Goal: Task Accomplishment & Management: Manage account settings

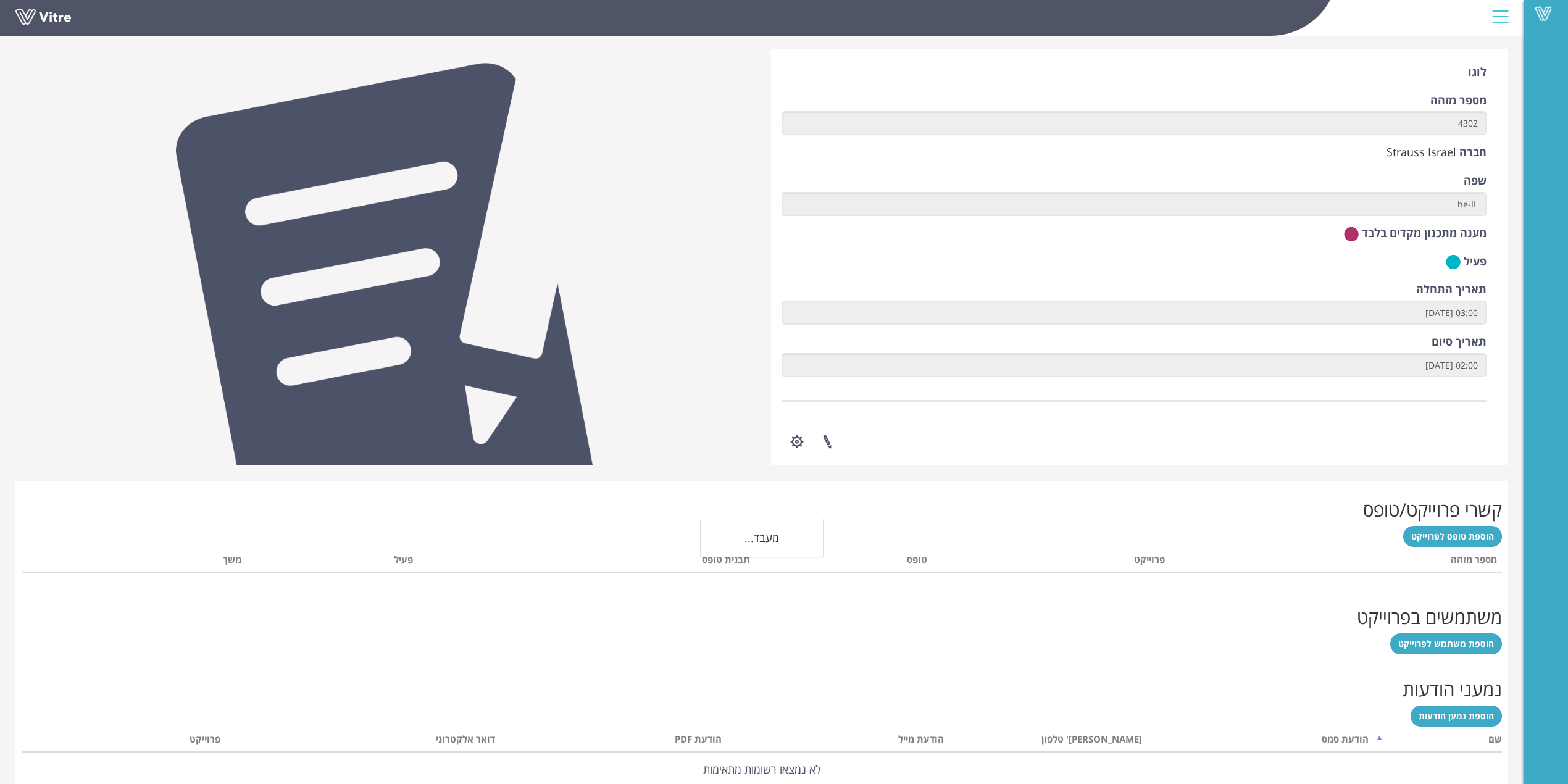
scroll to position [109, 0]
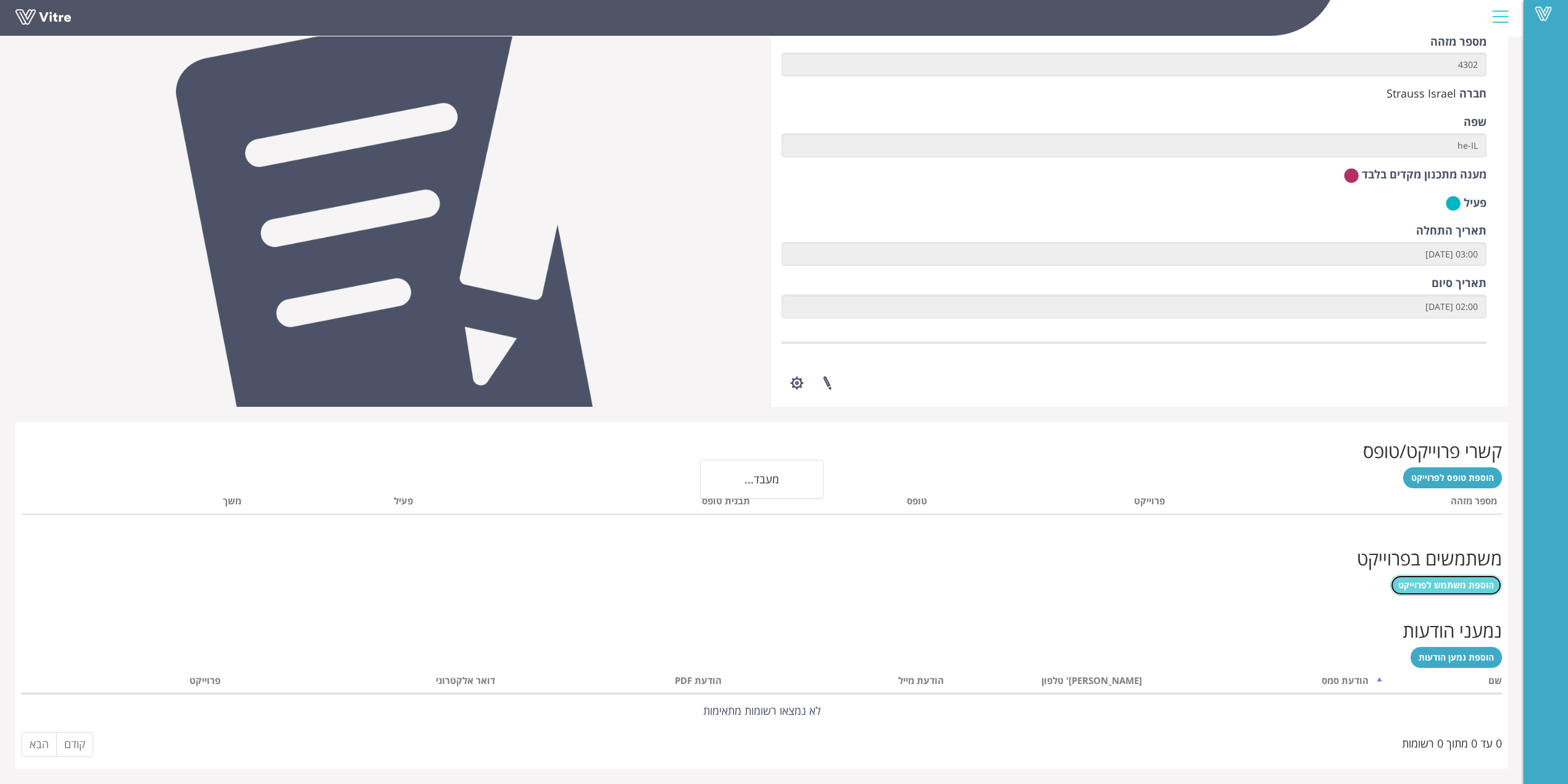
click at [1437, 586] on span "הוספת משתמש לפרוייקט" at bounding box center [1446, 585] width 96 height 12
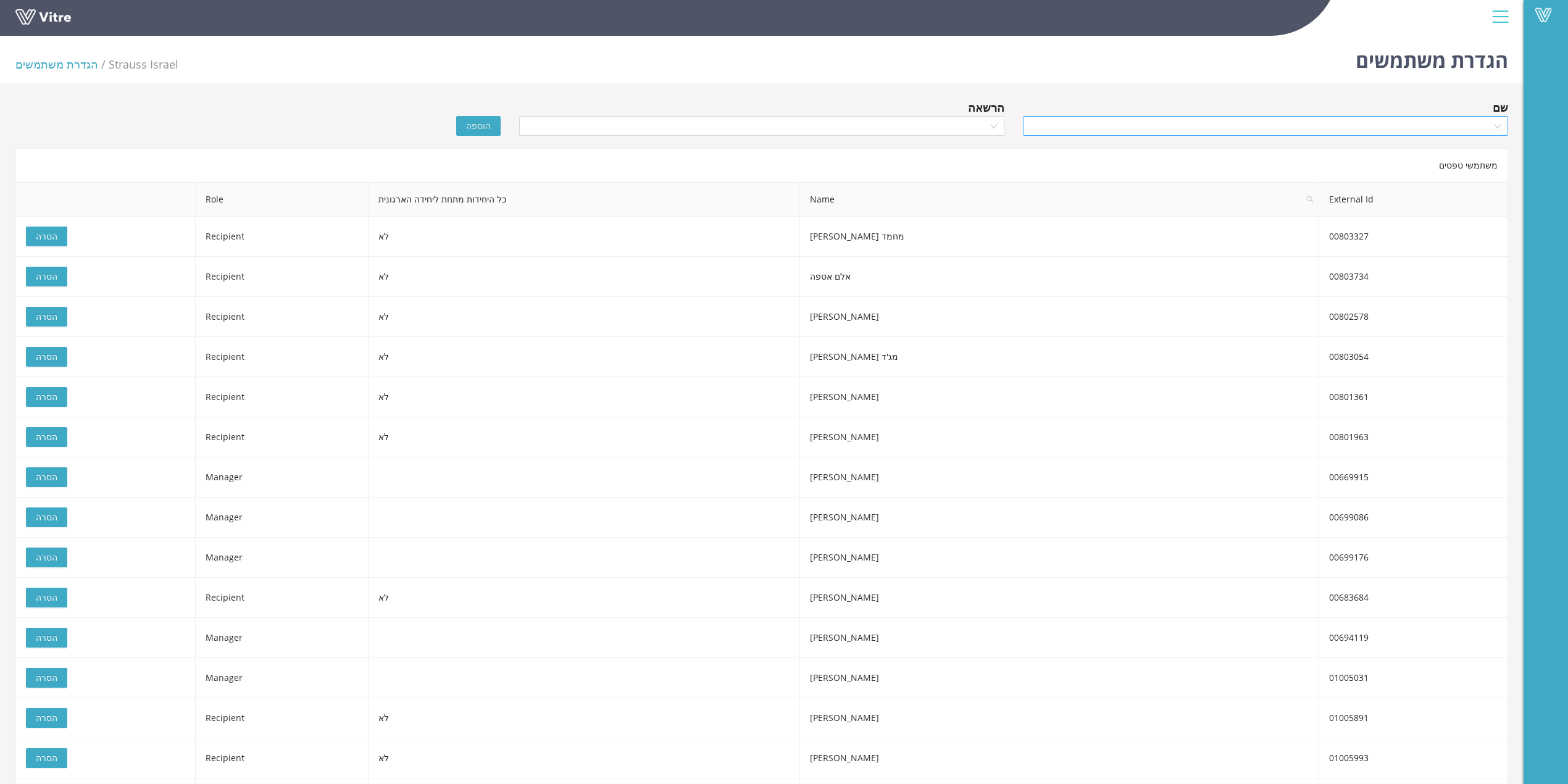
click at [1351, 130] on input "search" at bounding box center [1261, 126] width 462 height 19
type input "T"
type input "אל סוח"
click at [1406, 151] on div "שריף אל סוח" at bounding box center [1265, 151] width 470 height 14
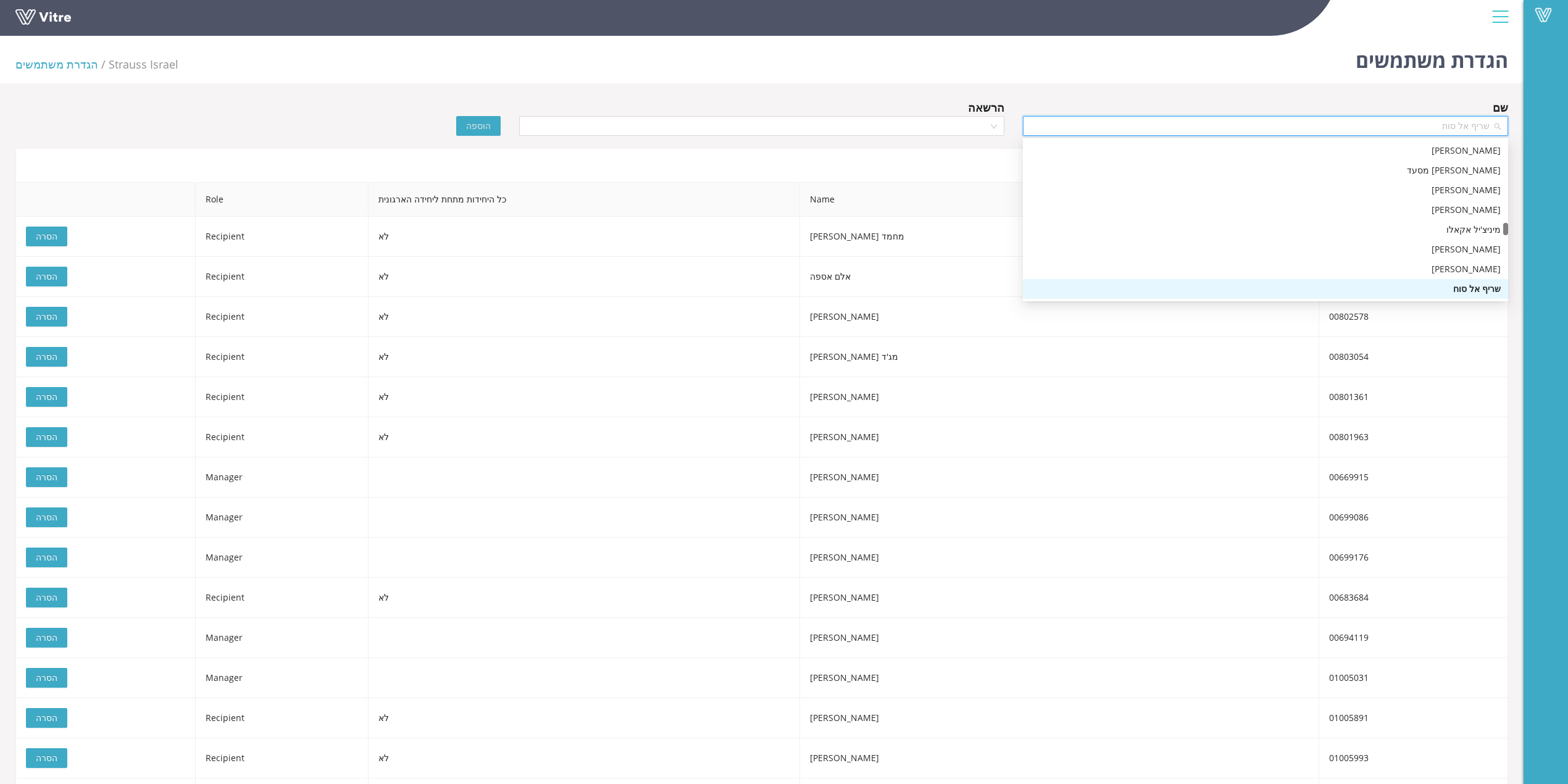
drag, startPoint x: 1511, startPoint y: 139, endPoint x: 1579, endPoint y: 143, distance: 68.1
click at [1568, 143] on html "Vitre הגדרת משתמשים Strauss Israel הגדרת משתמשים שם שריף אל סוח הרשאה הוספה משת…" at bounding box center [784, 392] width 1568 height 784
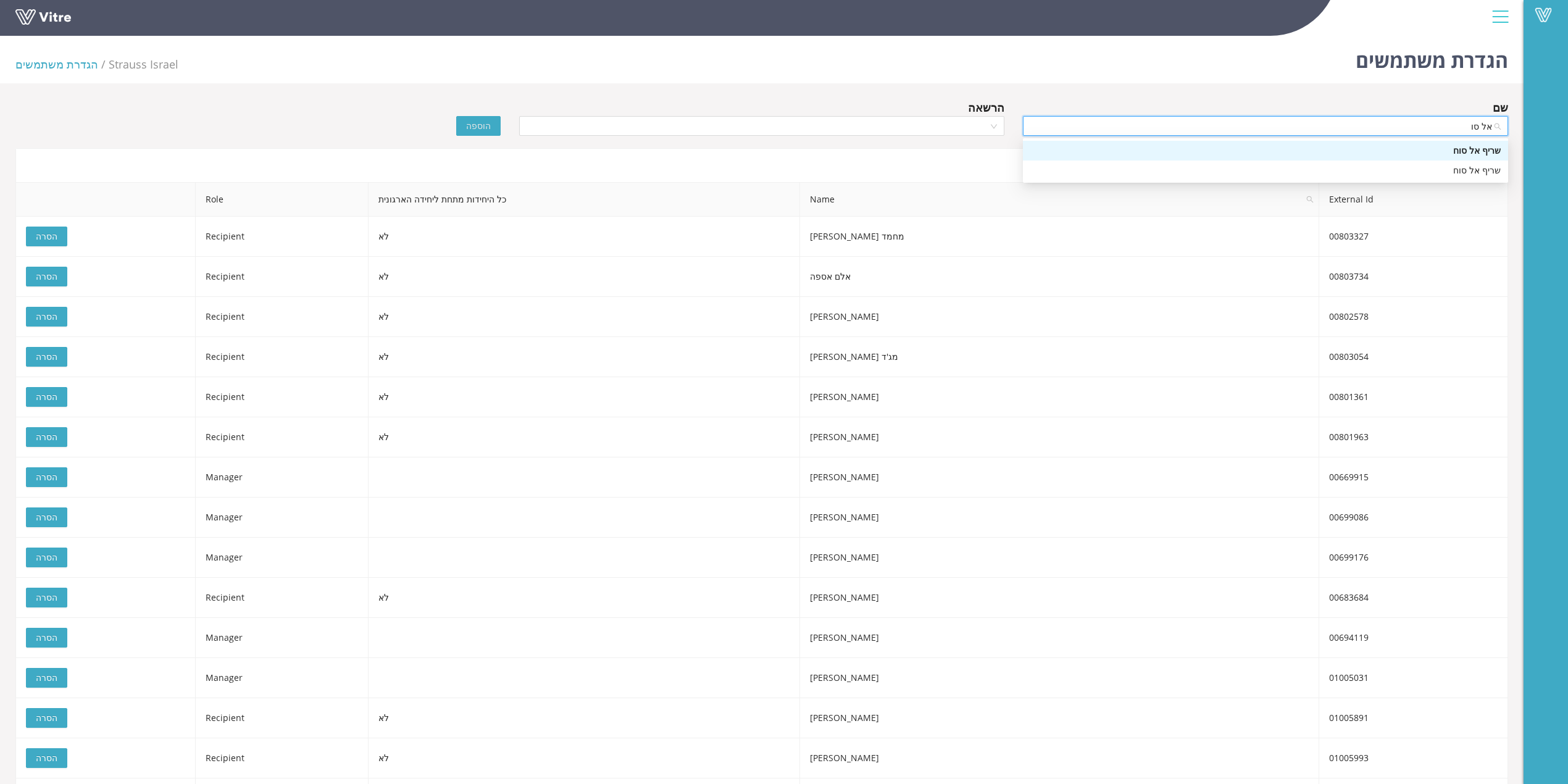
type input "אל סוח"
click at [1471, 149] on div "שריף אל סוח" at bounding box center [1265, 151] width 470 height 14
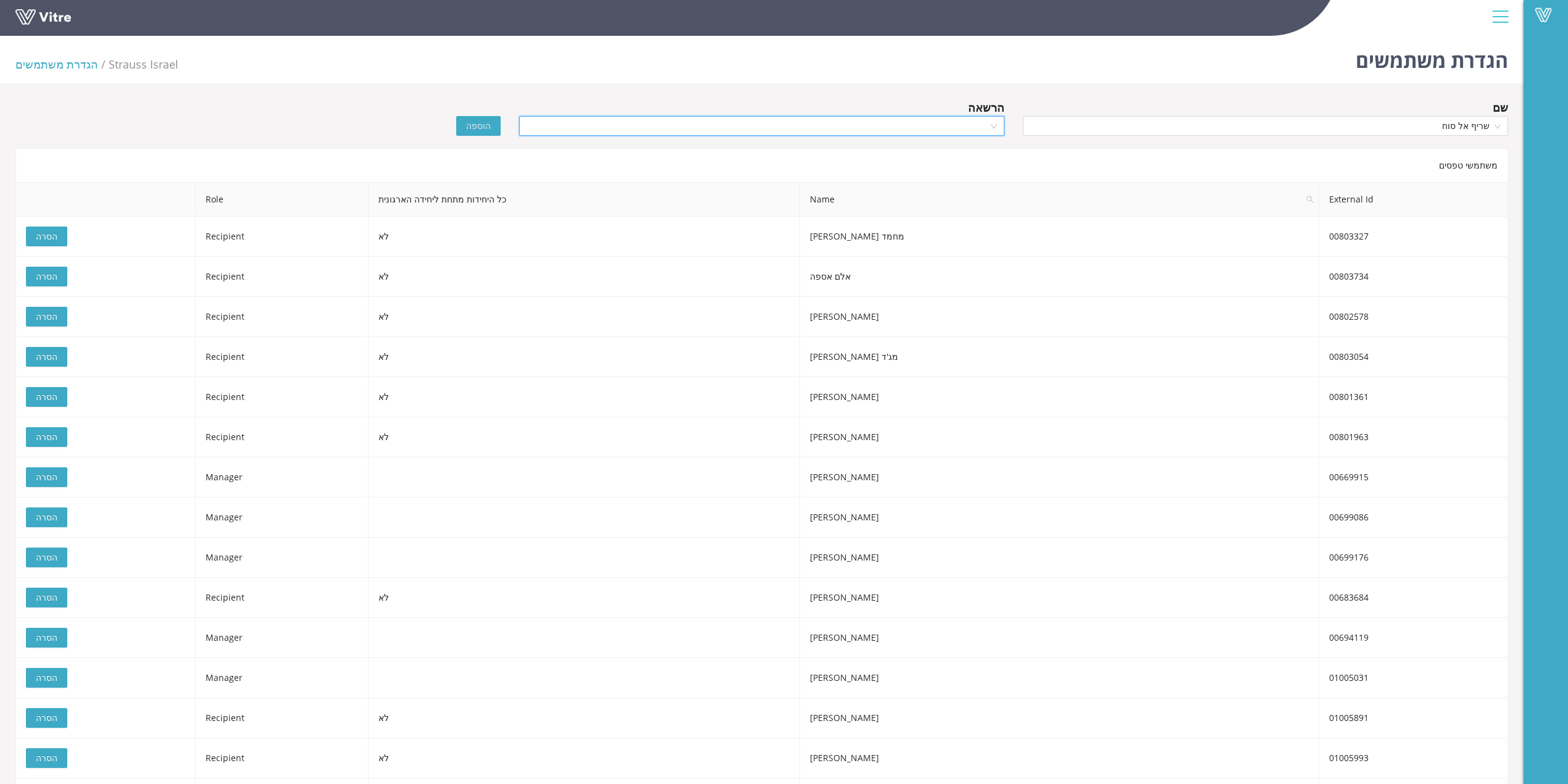
click at [850, 121] on input "search" at bounding box center [757, 126] width 462 height 19
click at [879, 199] on div "Recipient" at bounding box center [761, 190] width 485 height 20
click at [484, 126] on span "הוספה" at bounding box center [478, 126] width 25 height 14
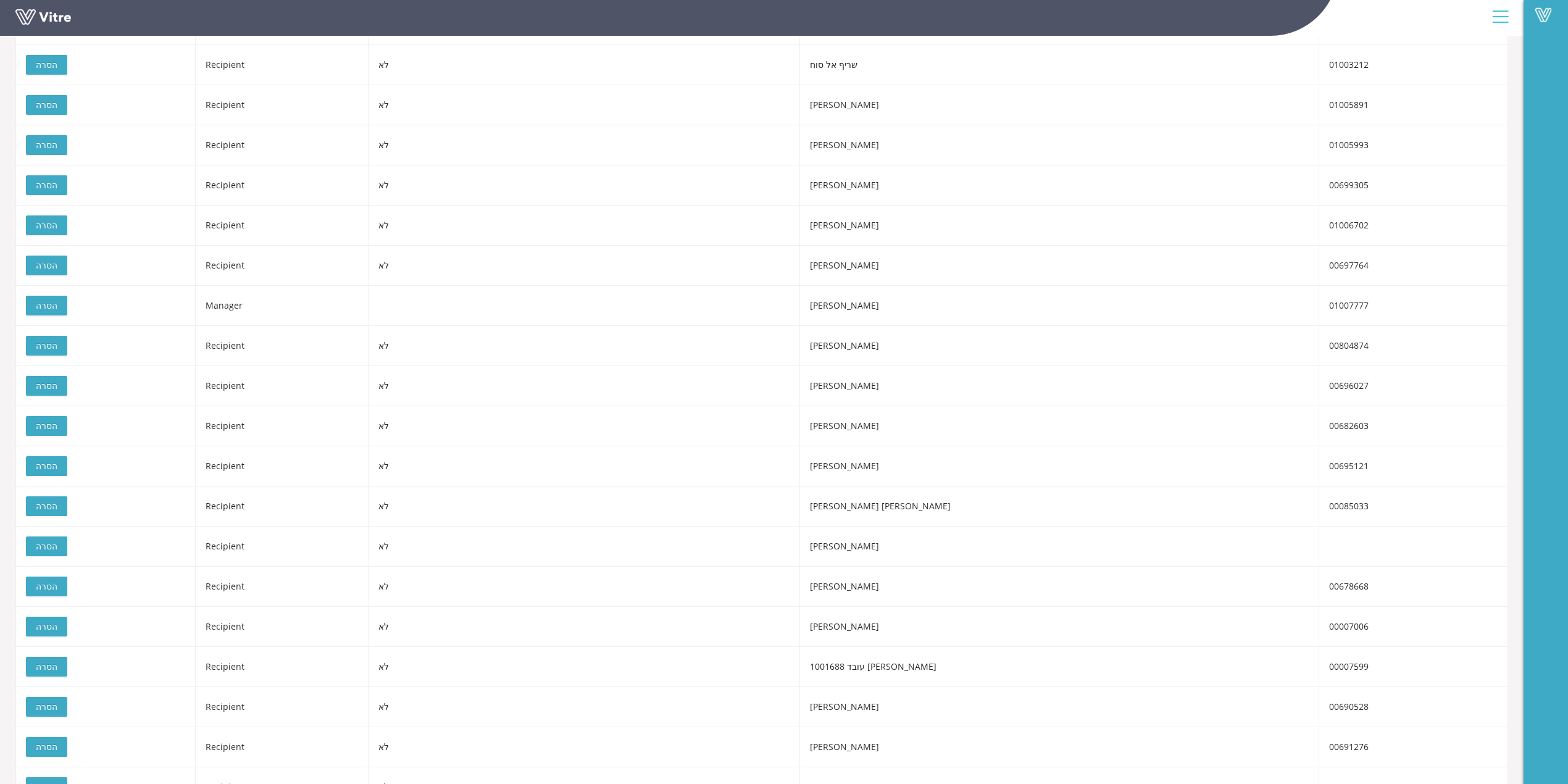
scroll to position [650, 0]
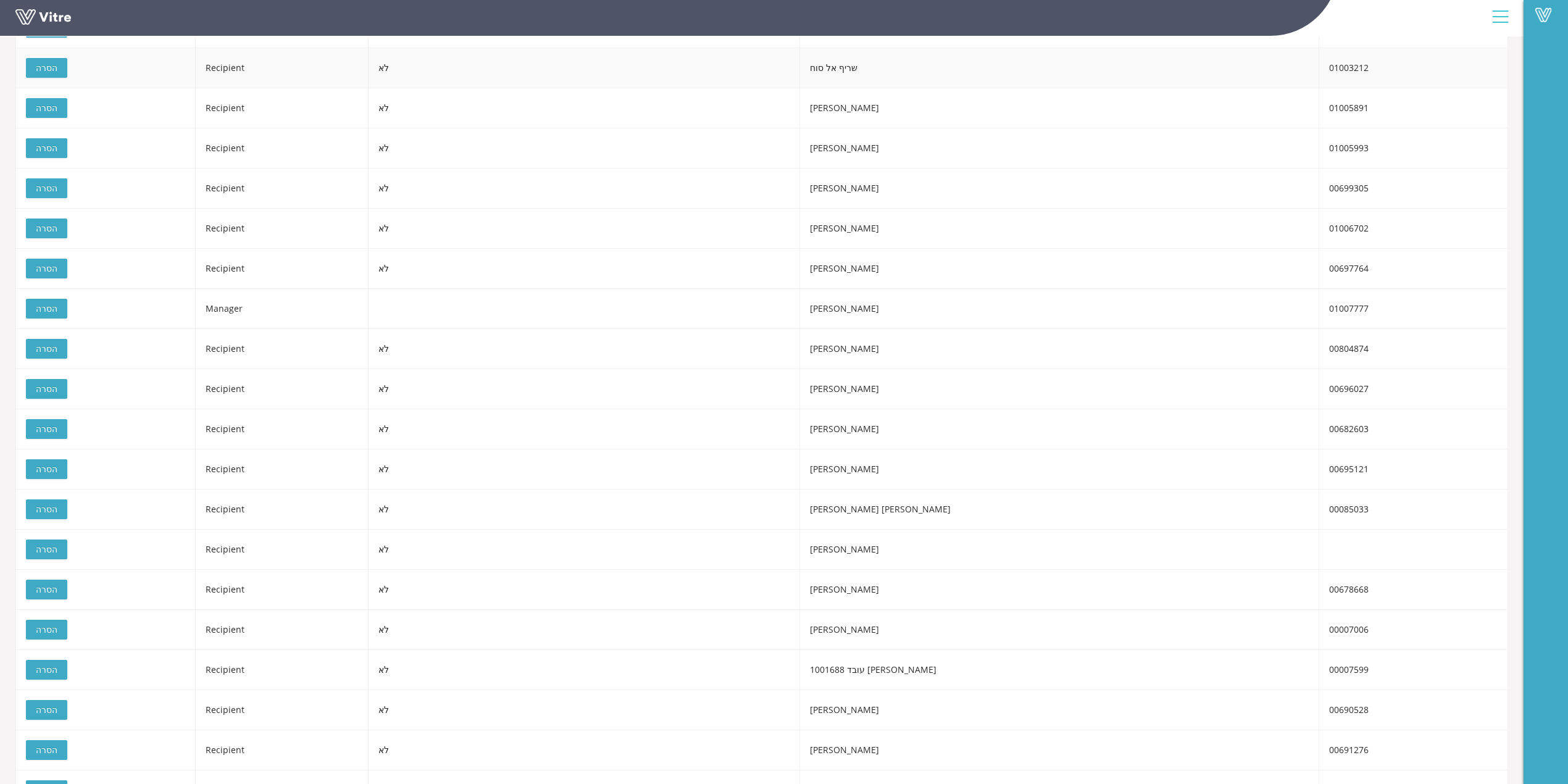
click at [966, 70] on td "שריף אל סוח" at bounding box center [1060, 68] width 520 height 40
click at [44, 64] on span "הסרה" at bounding box center [46, 68] width 21 height 14
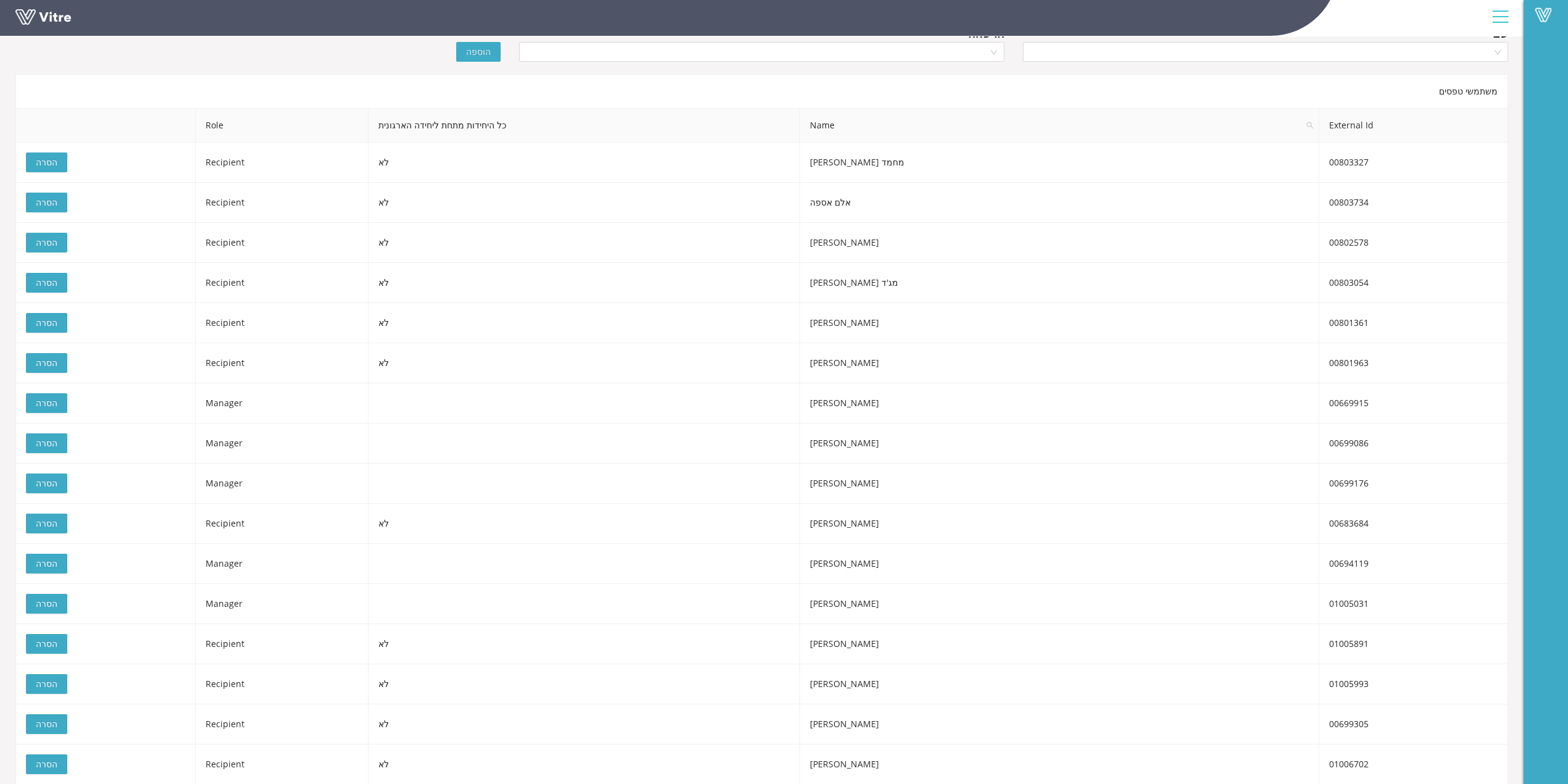
scroll to position [0, 0]
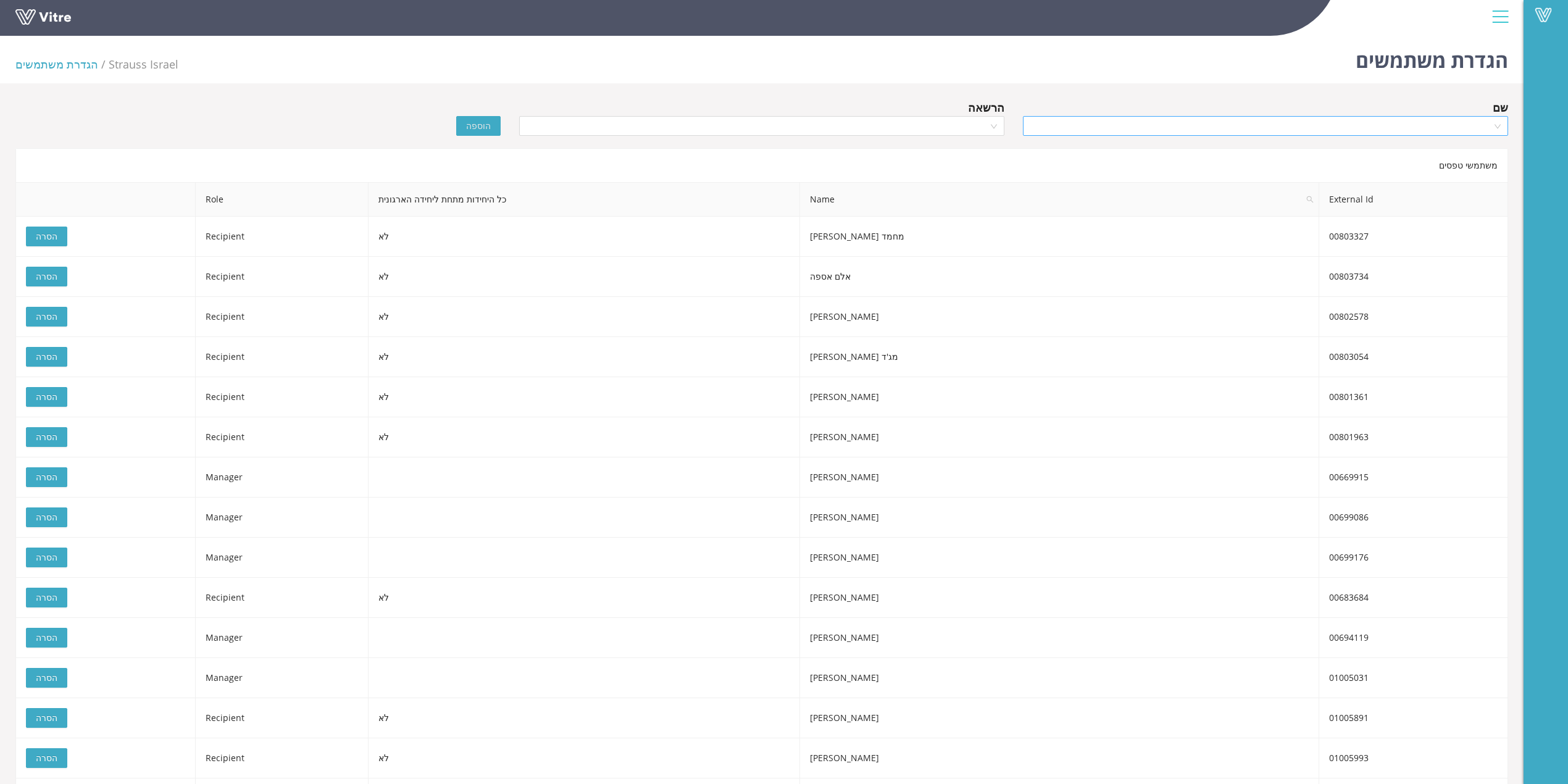
click at [1302, 125] on input "search" at bounding box center [1261, 126] width 462 height 19
type input "A"
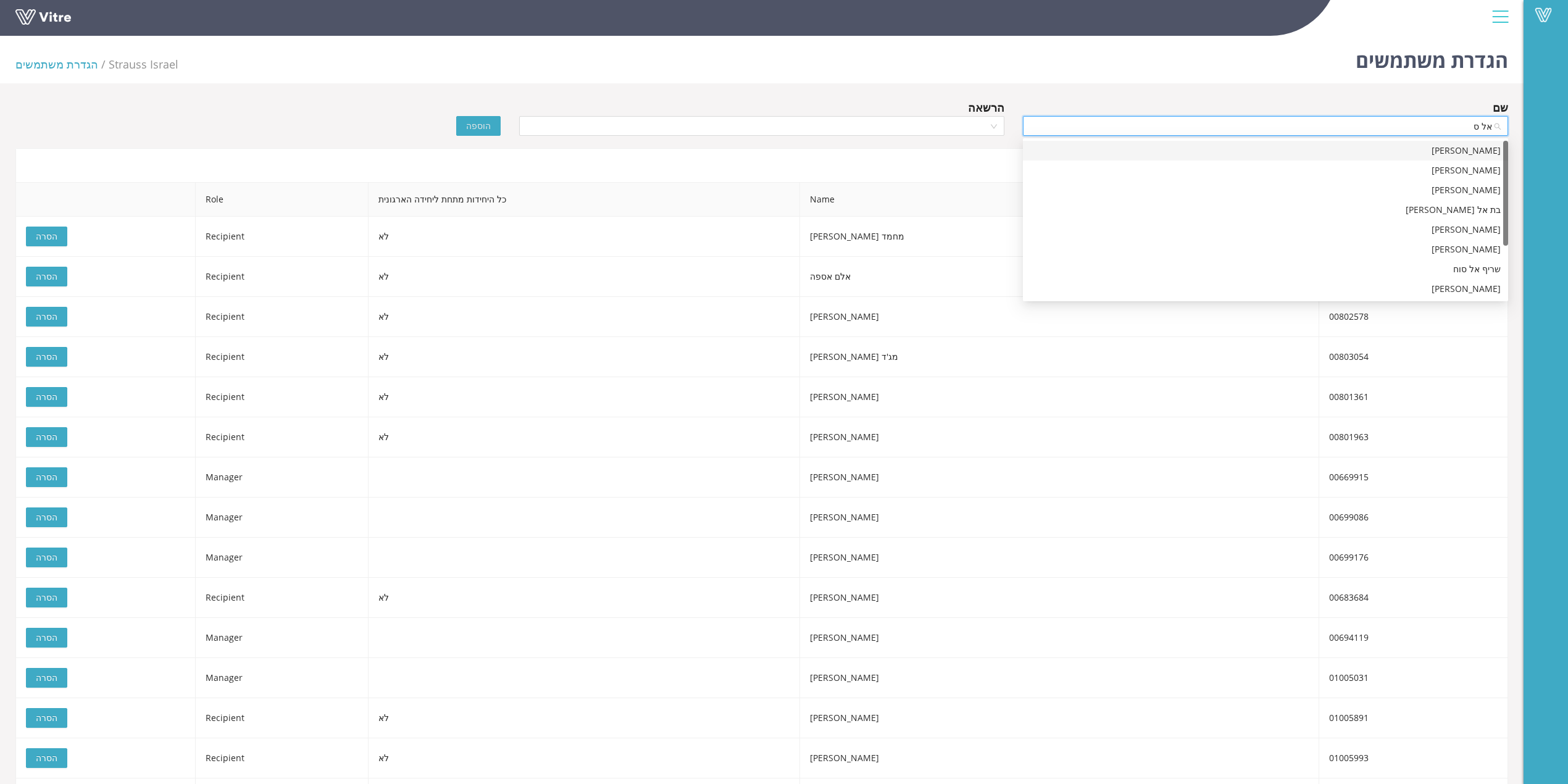
type input "אל סו"
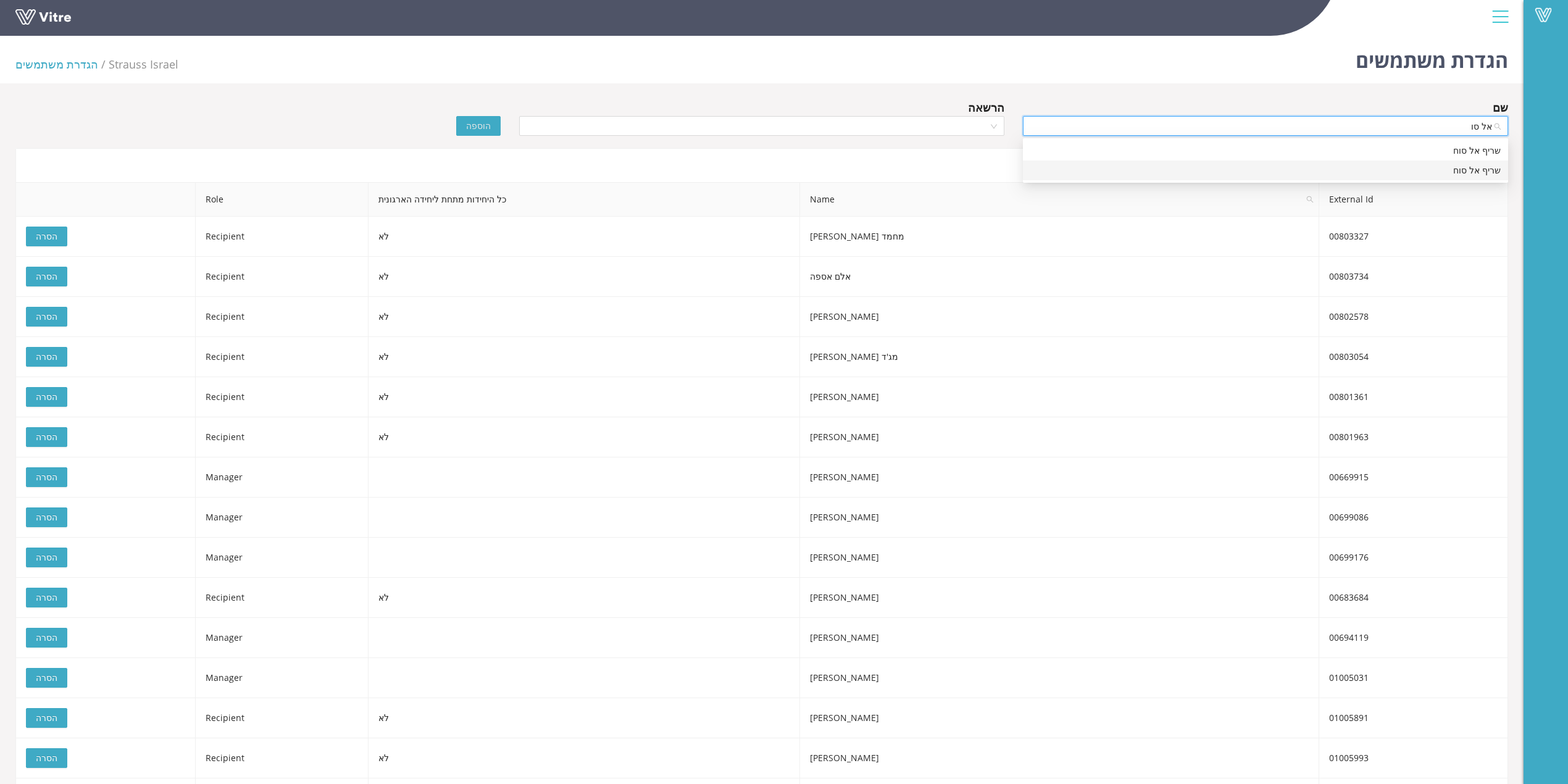
click at [1455, 167] on div "שריף אל סוח" at bounding box center [1265, 170] width 470 height 14
click at [638, 129] on input "search" at bounding box center [757, 126] width 462 height 19
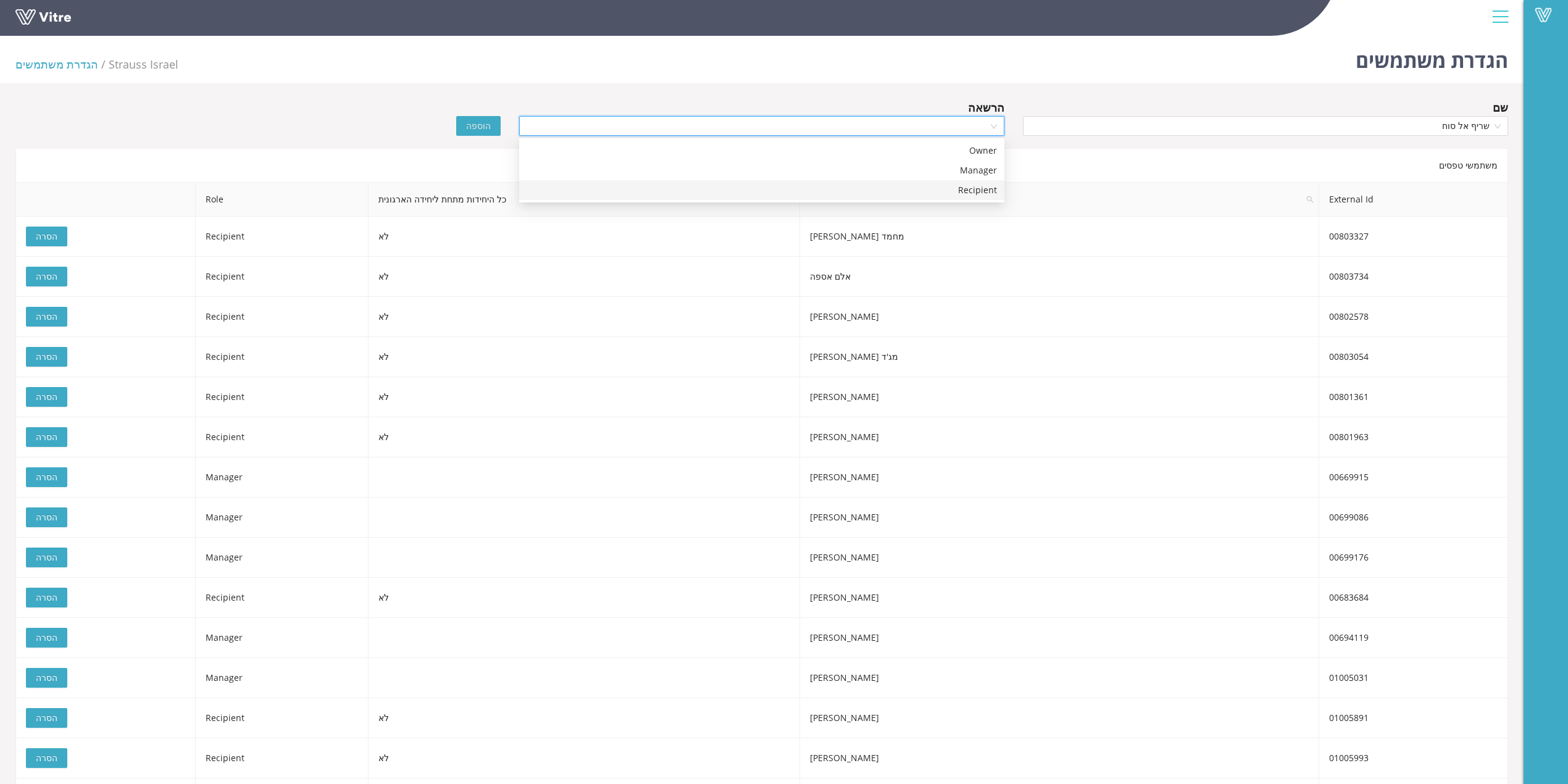
click at [657, 190] on div "Recipient" at bounding box center [761, 190] width 470 height 14
click at [482, 121] on span "הוספה" at bounding box center [478, 126] width 25 height 14
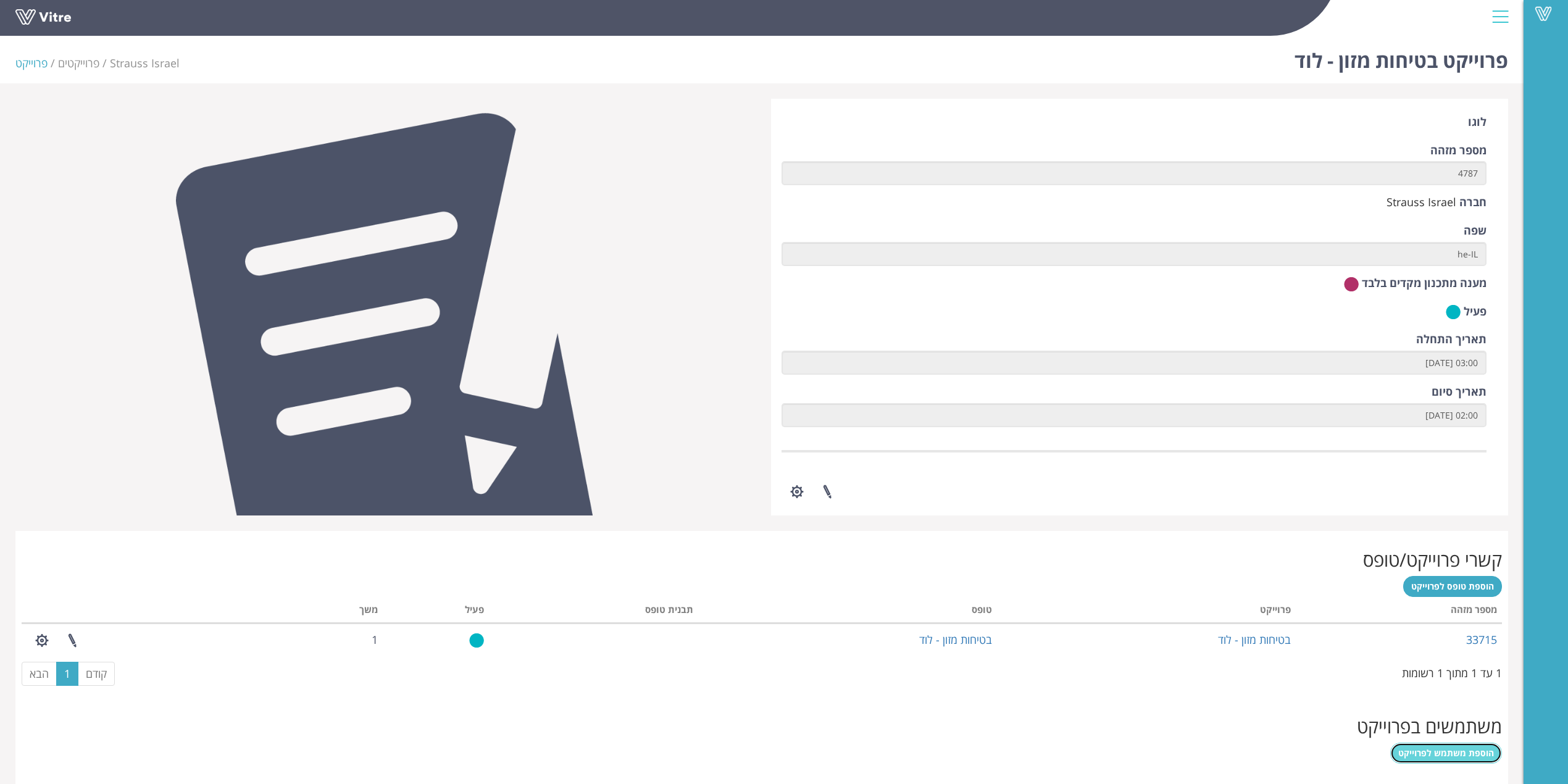
click at [1175, 588] on span "הוספת משתמש לפרוייקט" at bounding box center [1446, 753] width 96 height 12
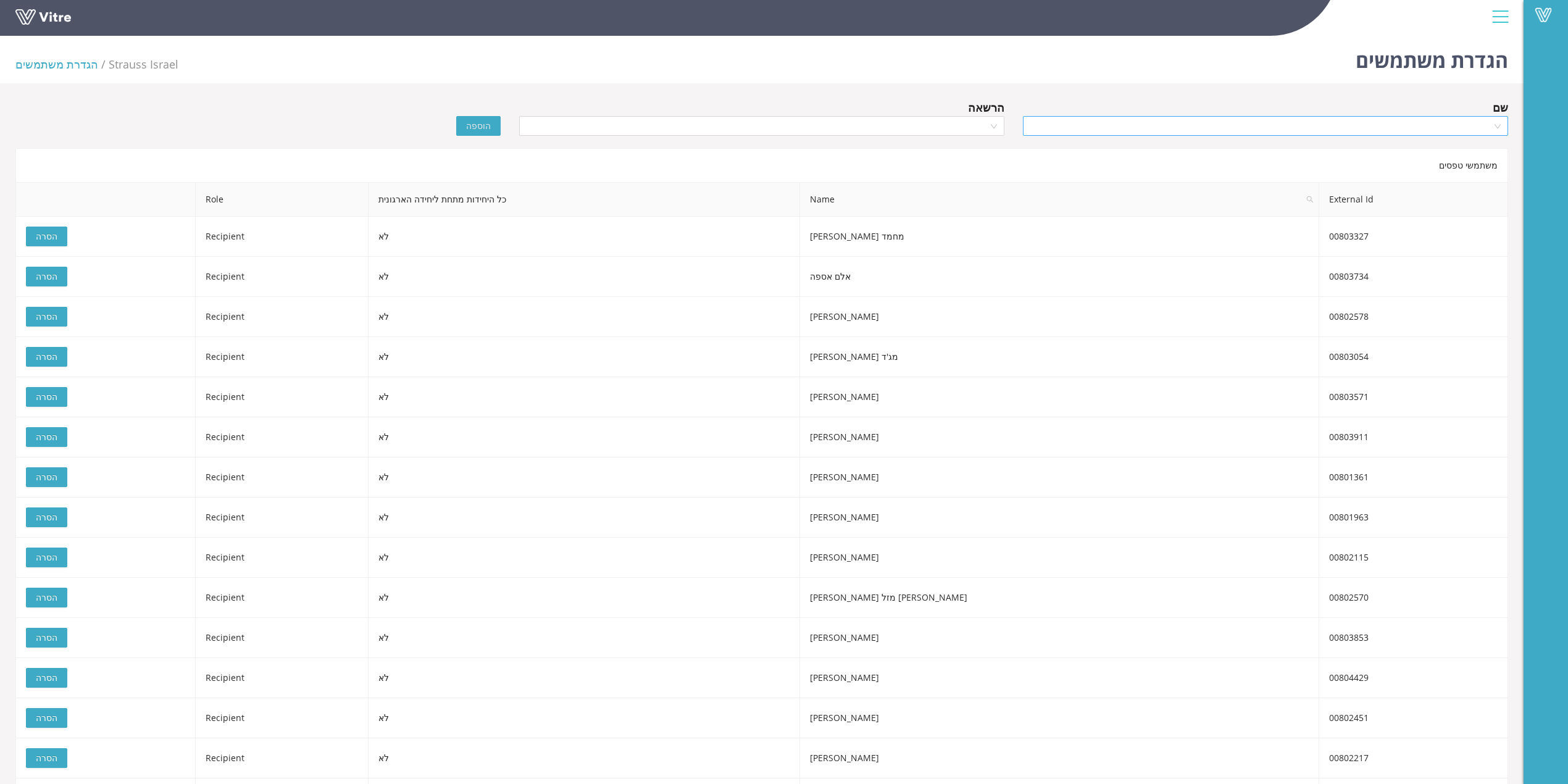
click at [1405, 129] on input "search" at bounding box center [1261, 126] width 462 height 19
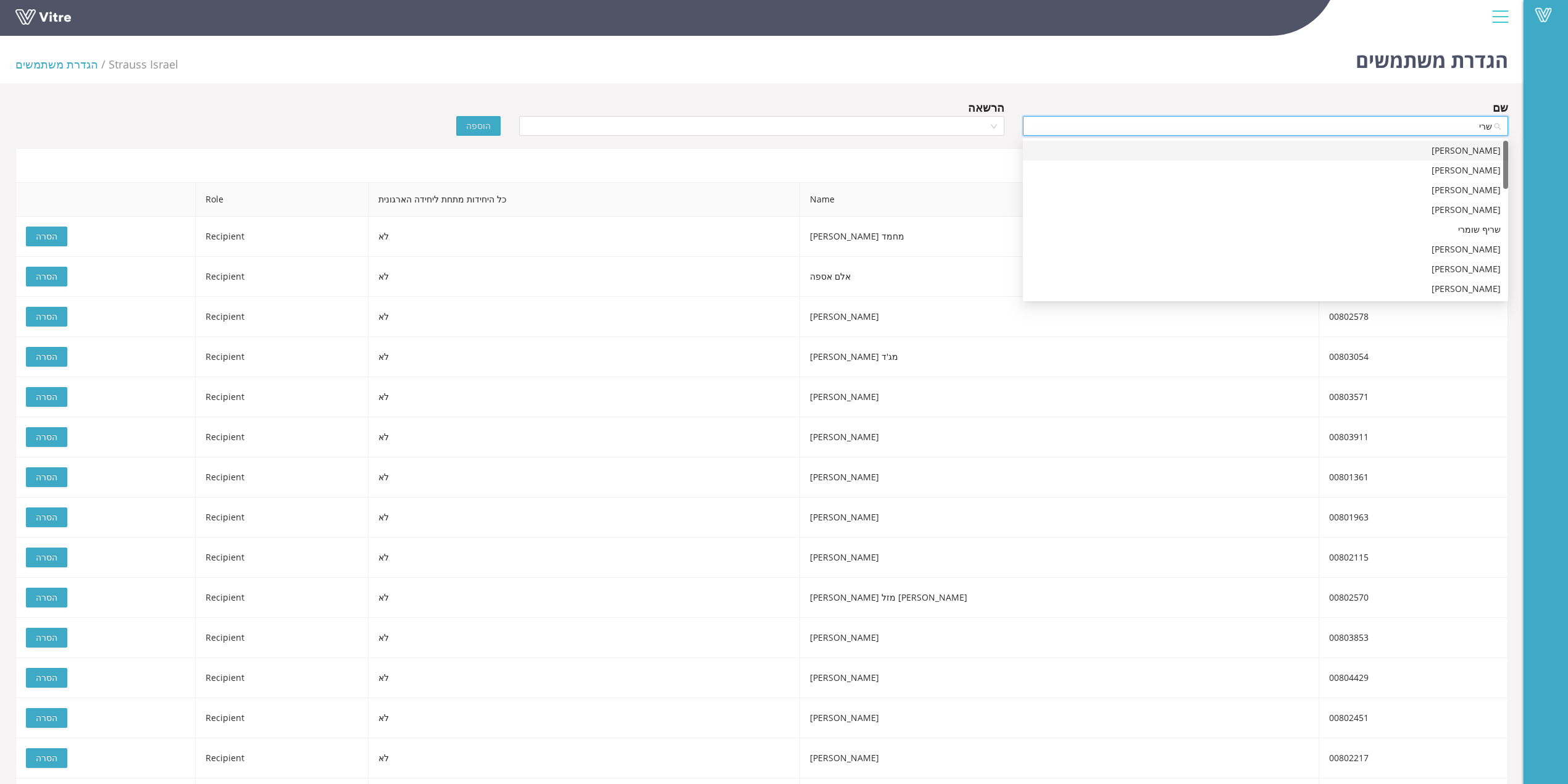
type input "שריף"
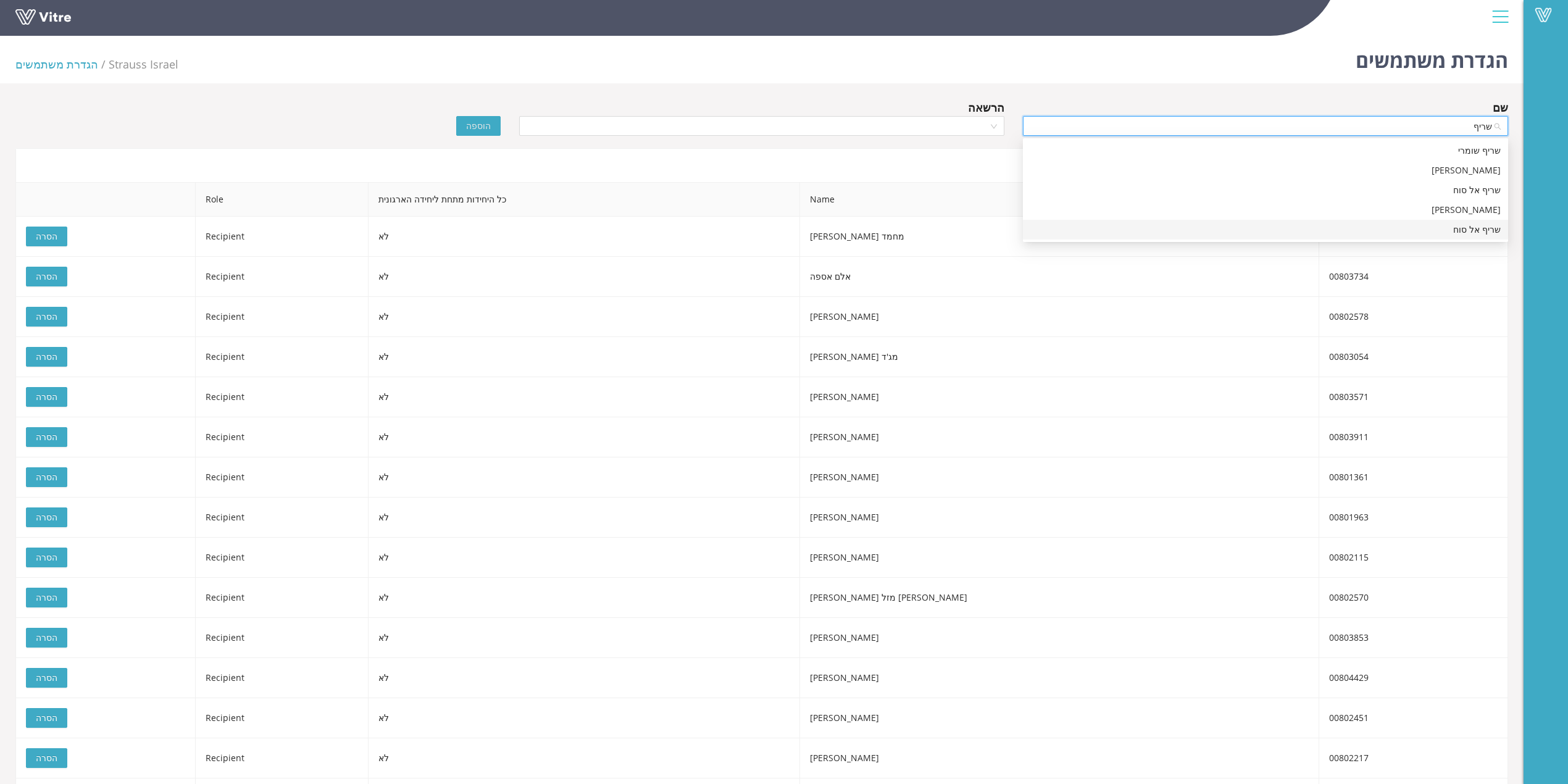
click at [1445, 229] on div "שריף אל סוח" at bounding box center [1265, 229] width 470 height 14
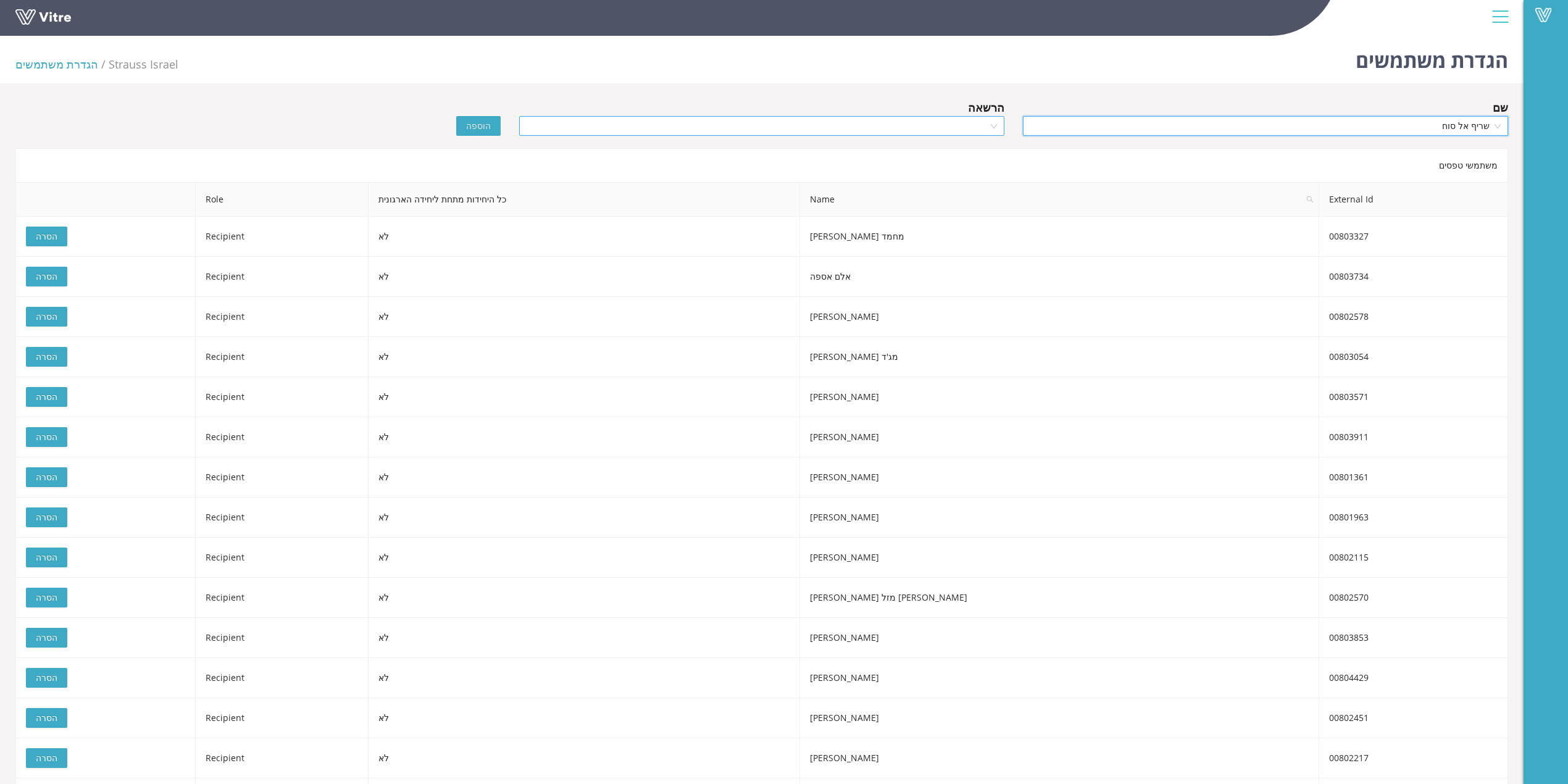
click at [861, 116] on div at bounding box center [761, 126] width 485 height 20
click at [870, 192] on div "Recipient" at bounding box center [761, 190] width 470 height 14
click at [477, 120] on span "הוספה" at bounding box center [478, 126] width 25 height 14
